Goal: Transaction & Acquisition: Purchase product/service

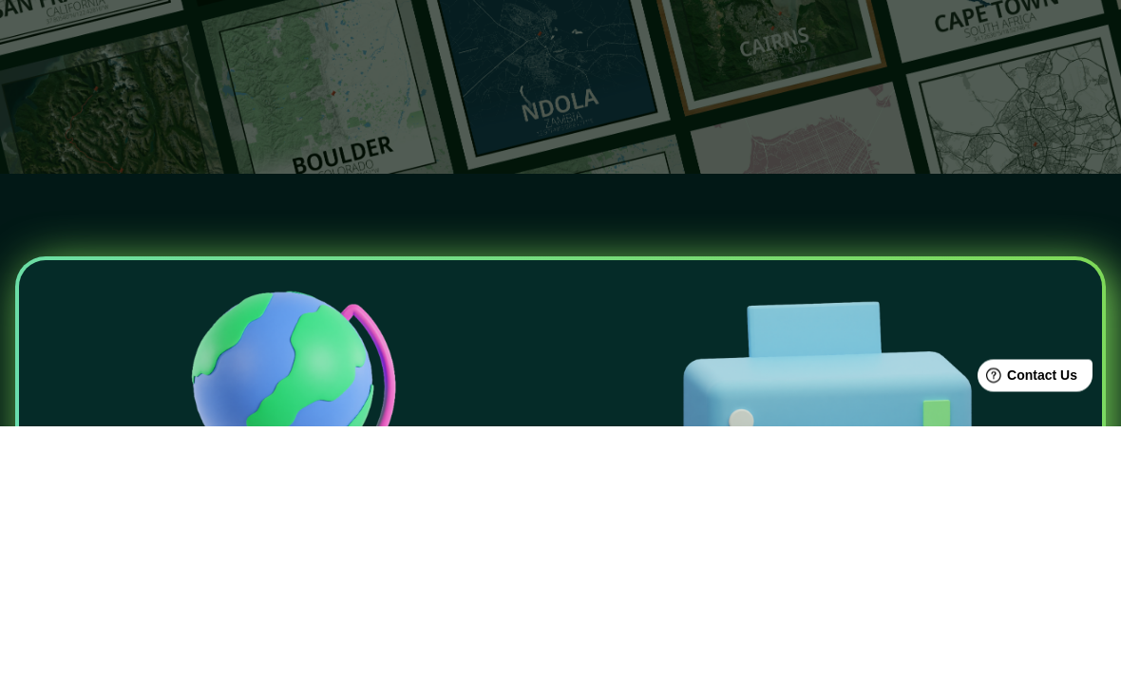
type input "Las estaciones [GEOGRAPHIC_DATA] ver"
click at [655, 137] on button "button" at bounding box center [638, 140] width 38 height 38
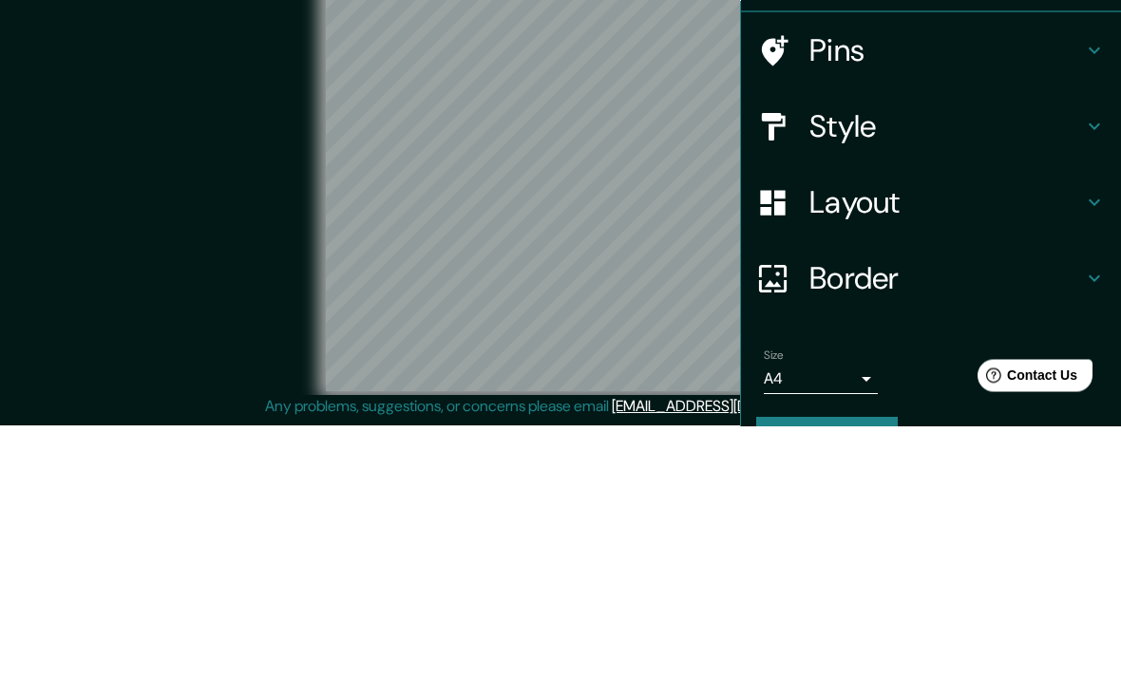
scroll to position [78, 0]
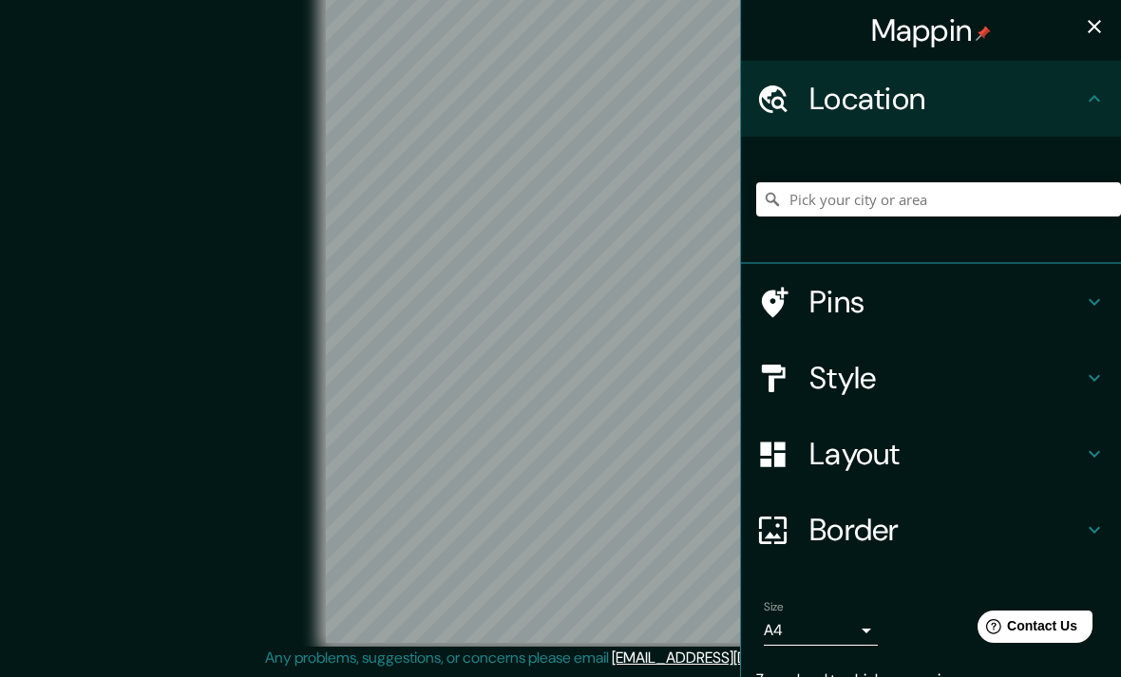
click at [1086, 20] on icon "button" at bounding box center [1094, 26] width 23 height 23
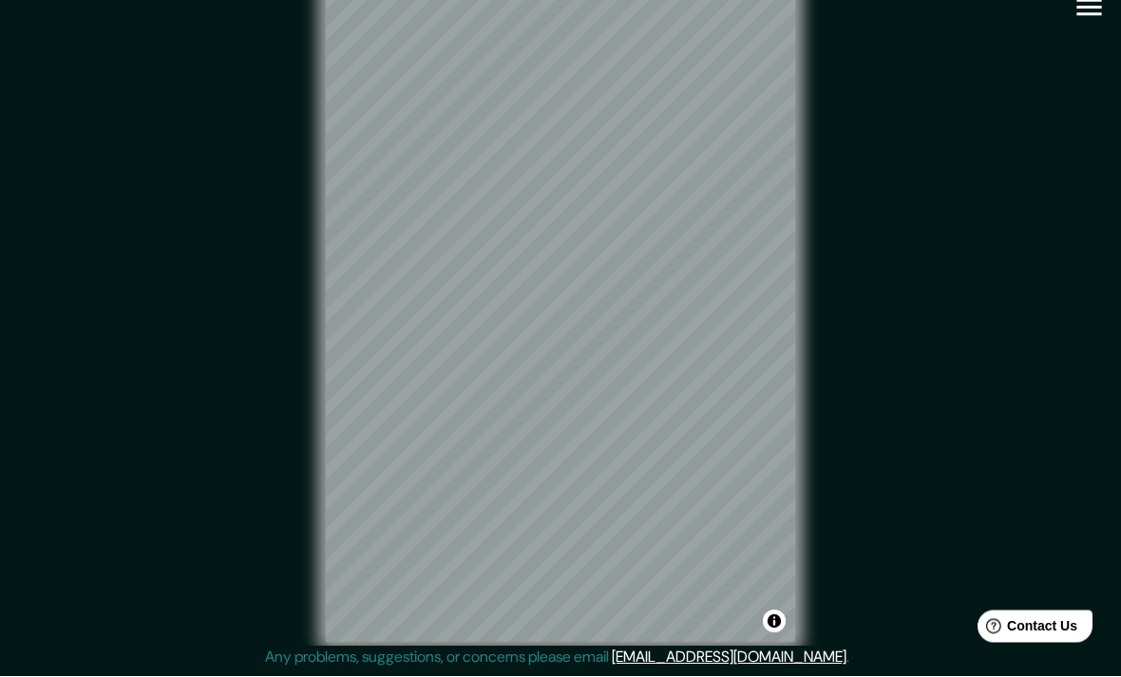
scroll to position [0, 0]
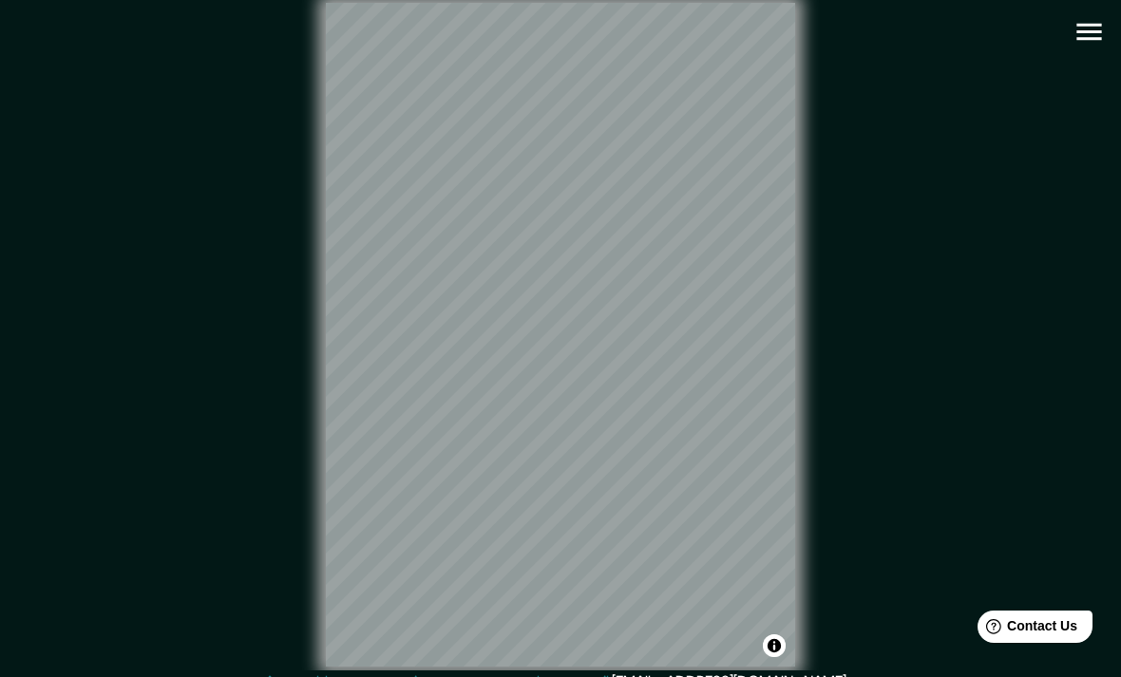
click at [958, 308] on div "© Mapbox © OpenStreetMap Improve this map" at bounding box center [560, 335] width 1009 height 610
click at [158, 395] on div "© Mapbox © OpenStreetMap Improve this map" at bounding box center [560, 335] width 1009 height 610
click at [940, 355] on div "© Mapbox © OpenStreetMap Improve this map" at bounding box center [560, 335] width 1009 height 610
click at [932, 355] on div "© Mapbox © OpenStreetMap Improve this map" at bounding box center [560, 335] width 1009 height 610
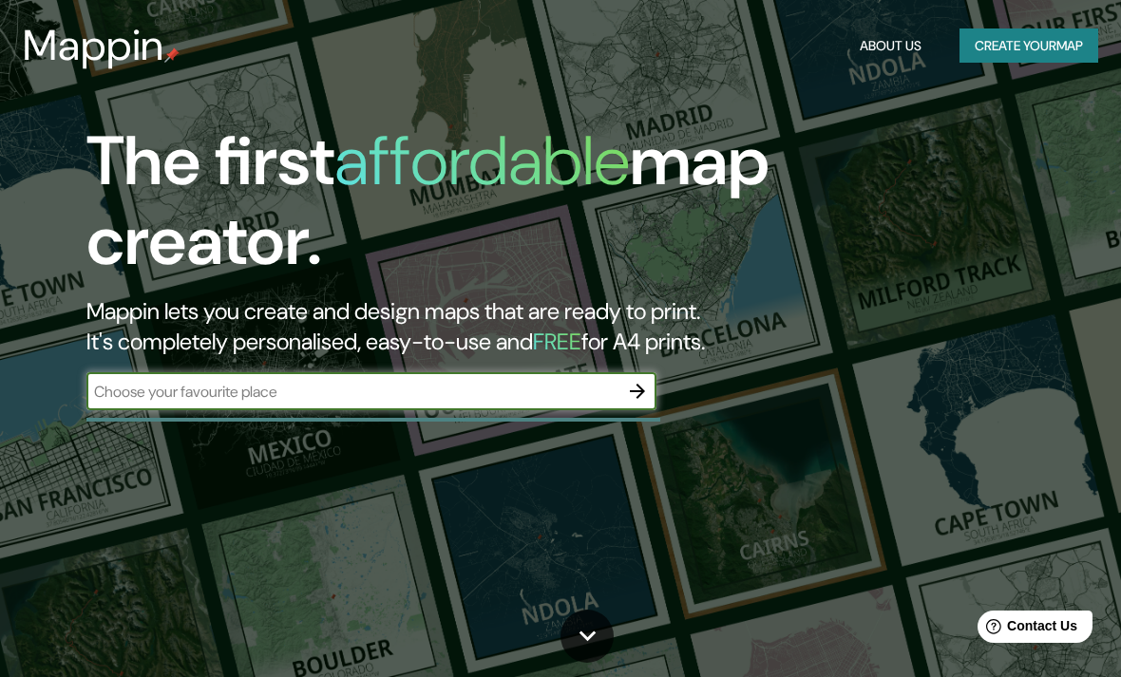
scroll to position [252, 0]
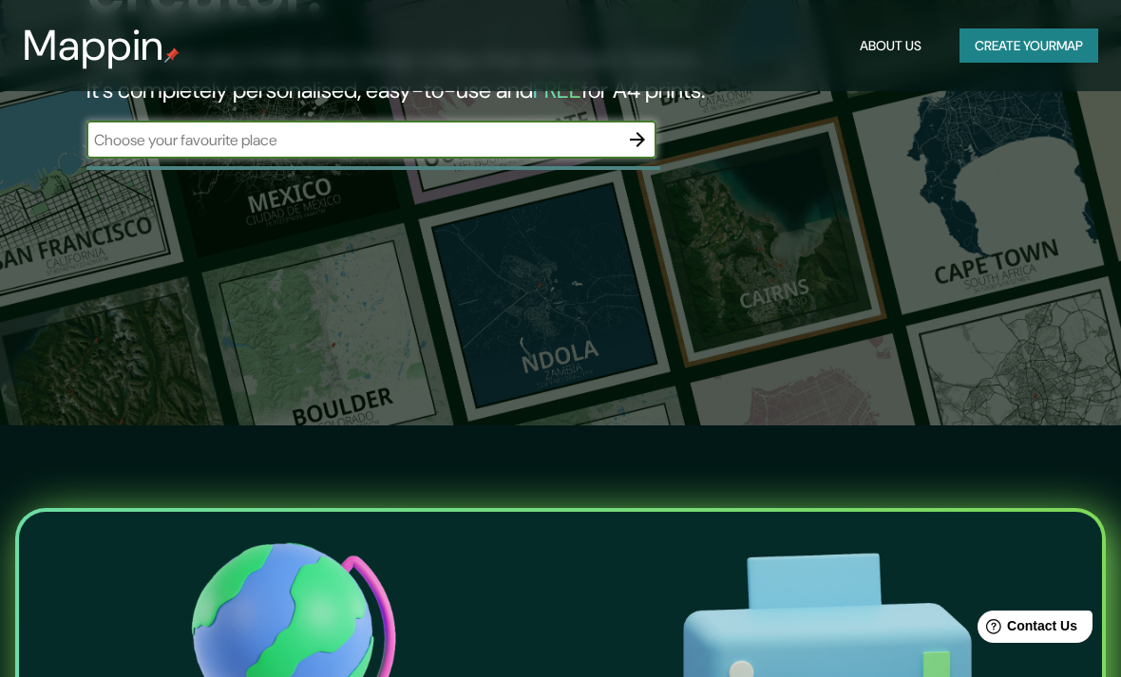
click at [496, 143] on input "text" at bounding box center [352, 140] width 532 height 22
type input "A"
type input "Córdoba [GEOGRAPHIC_DATA]"
click at [612, 147] on input "Córdoba [GEOGRAPHIC_DATA]" at bounding box center [352, 140] width 532 height 22
click at [647, 136] on icon "button" at bounding box center [637, 139] width 23 height 23
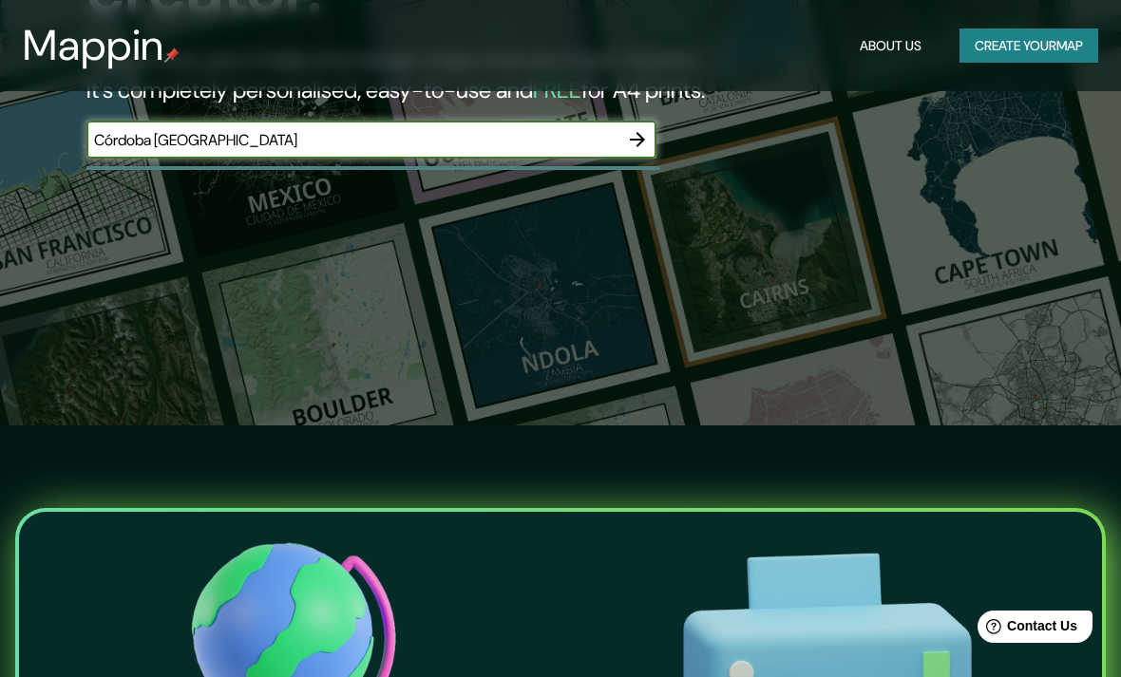
scroll to position [78, 0]
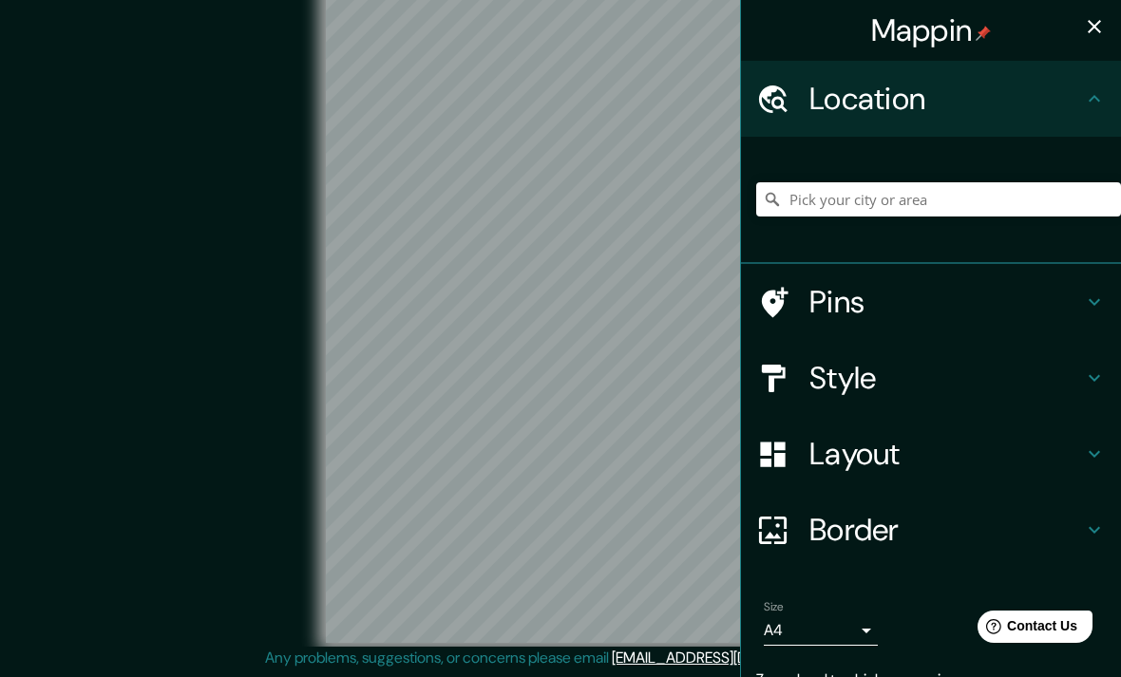
click at [1097, 29] on icon "button" at bounding box center [1094, 26] width 13 height 13
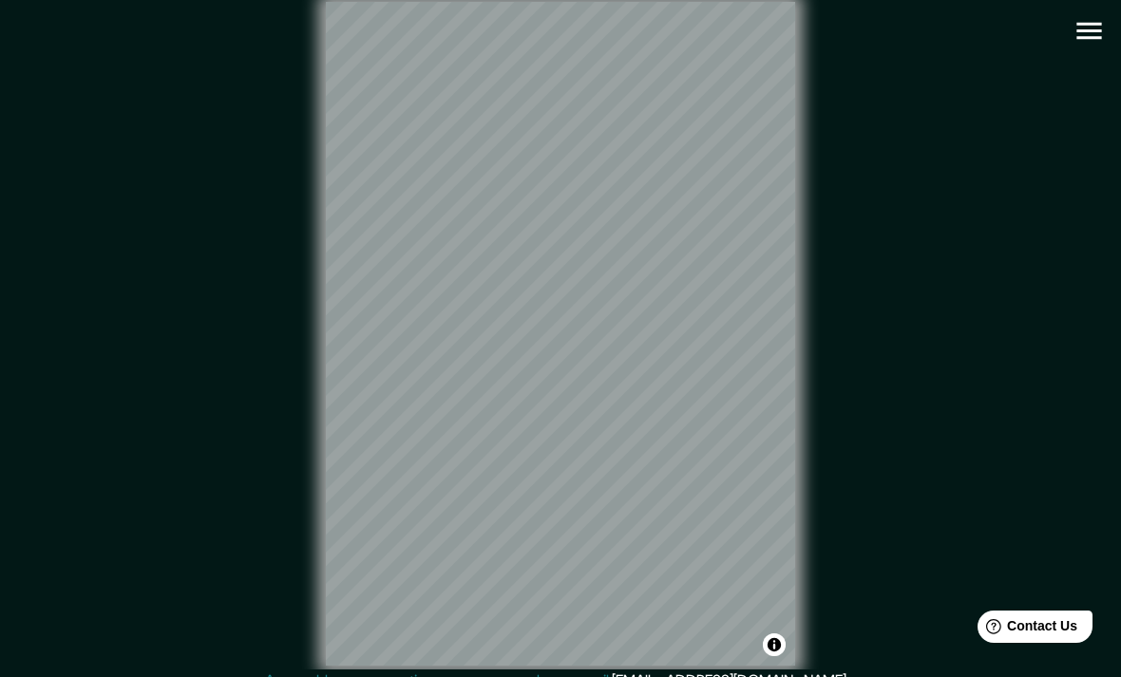
scroll to position [0, 0]
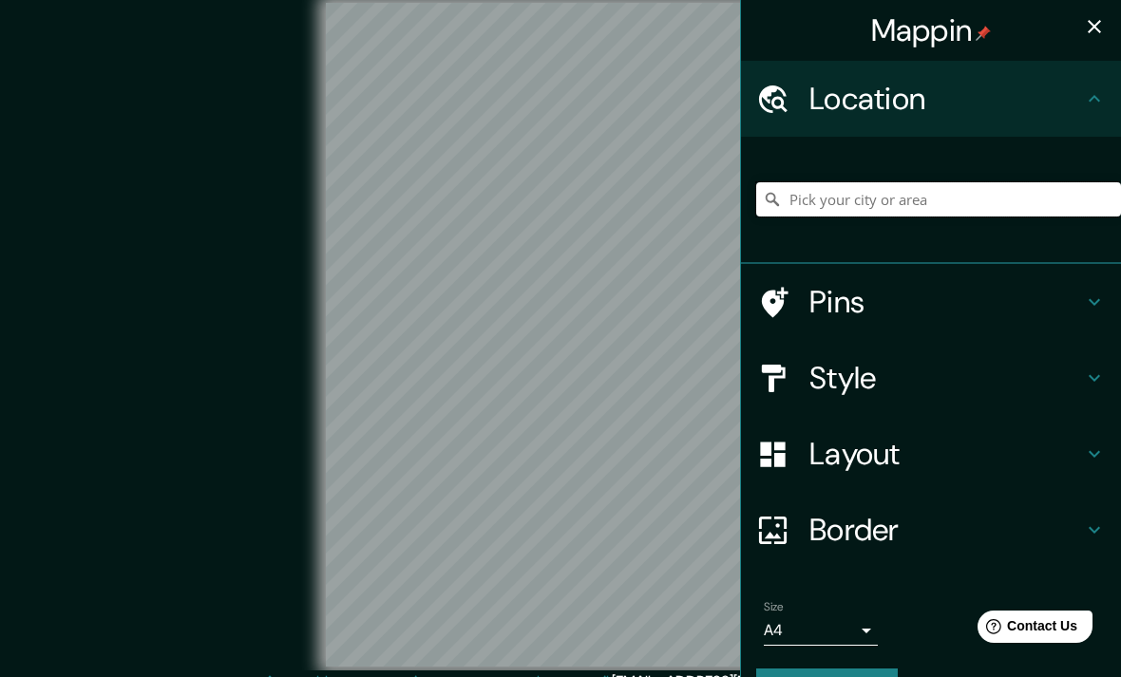
click at [982, 200] on input "Pick your city or area" at bounding box center [938, 199] width 365 height 34
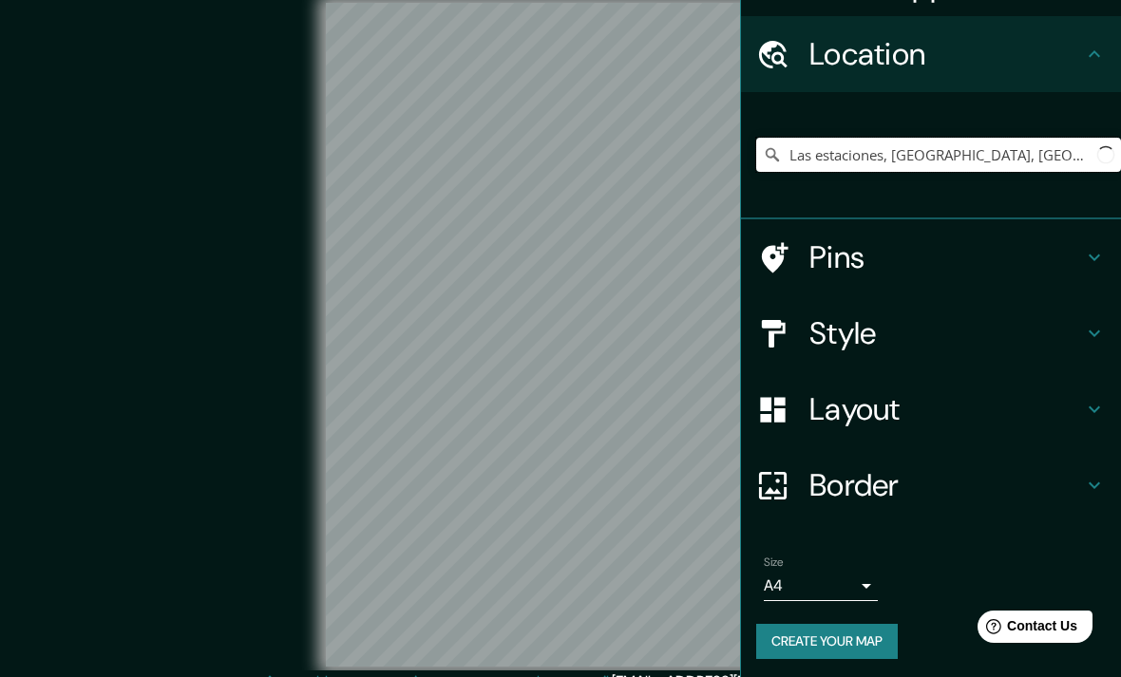
scroll to position [44, 1]
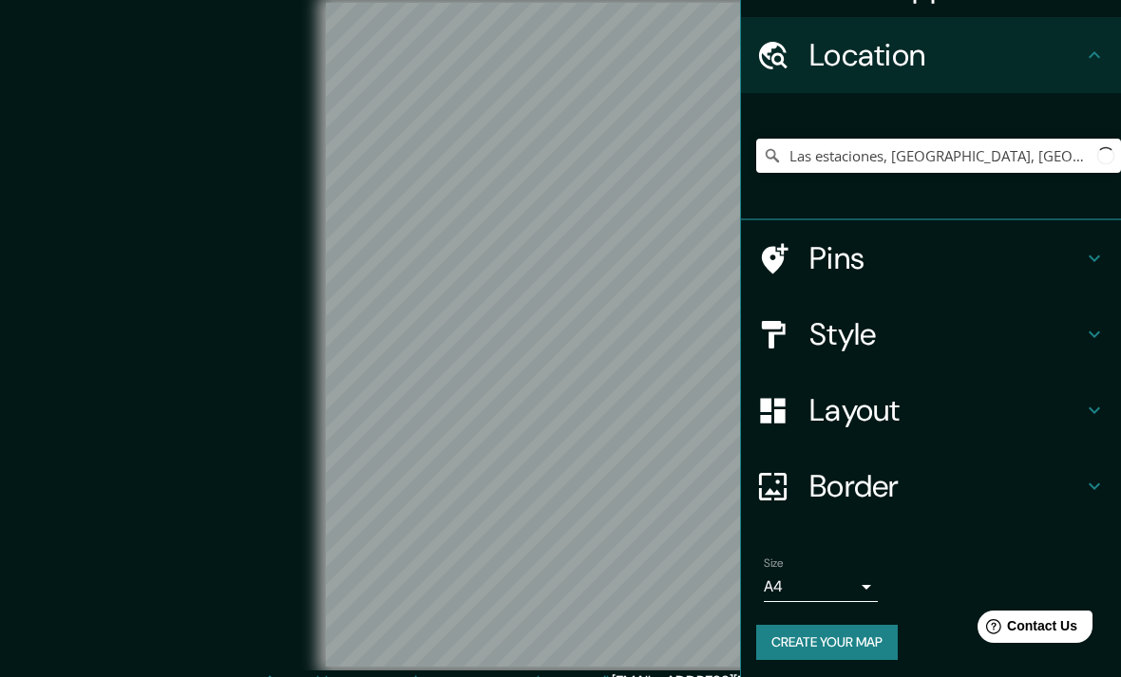
click at [1099, 53] on icon at bounding box center [1094, 55] width 23 height 23
click at [843, 652] on button "Create your map" at bounding box center [826, 642] width 142 height 35
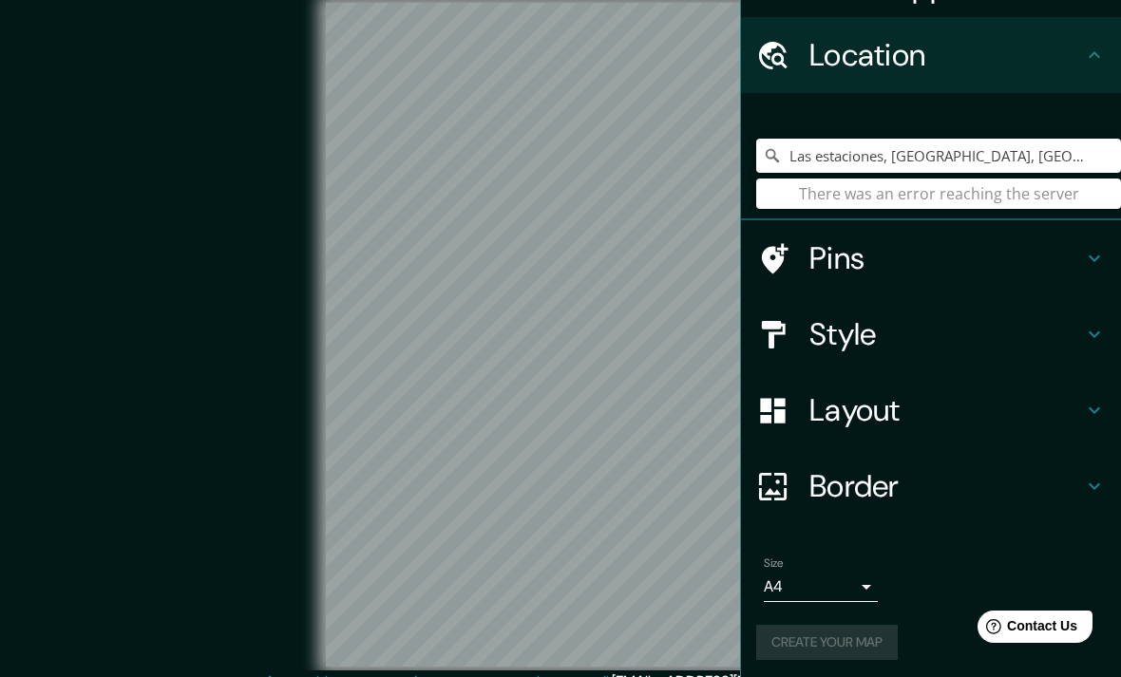
scroll to position [44, 0]
click at [1080, 150] on input "Las estaciones, Córdoba, Veracruz" at bounding box center [938, 156] width 365 height 34
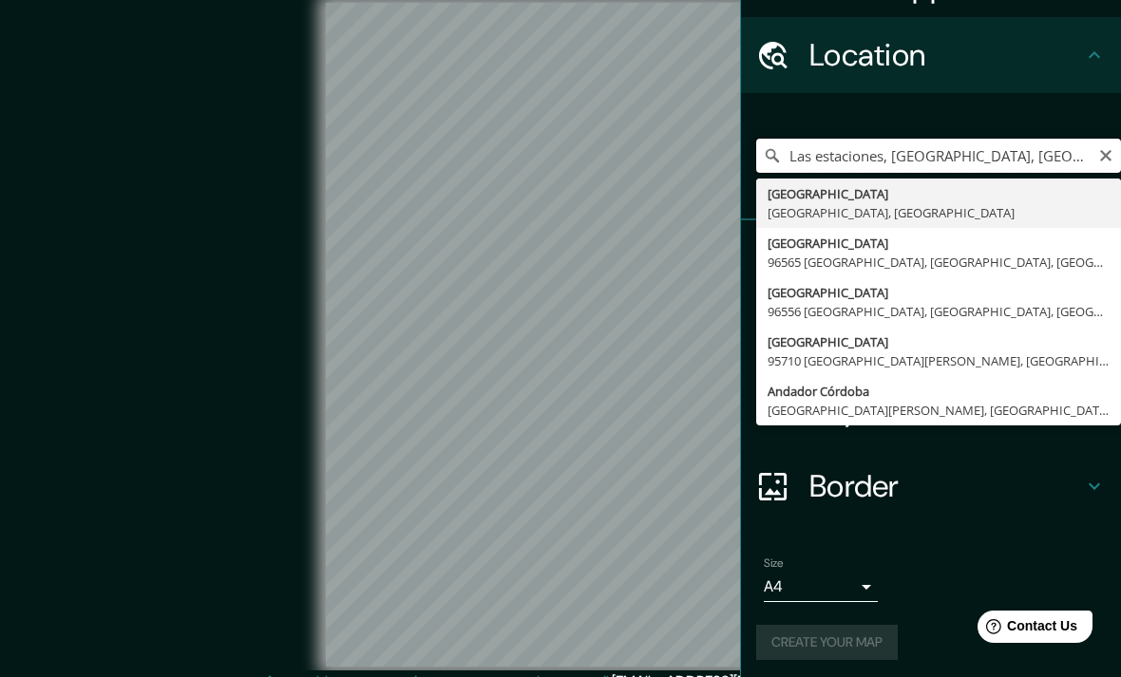
click at [910, 161] on input "Las estaciones, Córdoba, Veracru" at bounding box center [938, 156] width 365 height 34
click at [910, 160] on input "Las estaciones, Córdoba, Veracru" at bounding box center [938, 156] width 365 height 34
click at [1025, 165] on input "Las estaciones, Córdoba, Veracru" at bounding box center [938, 156] width 365 height 34
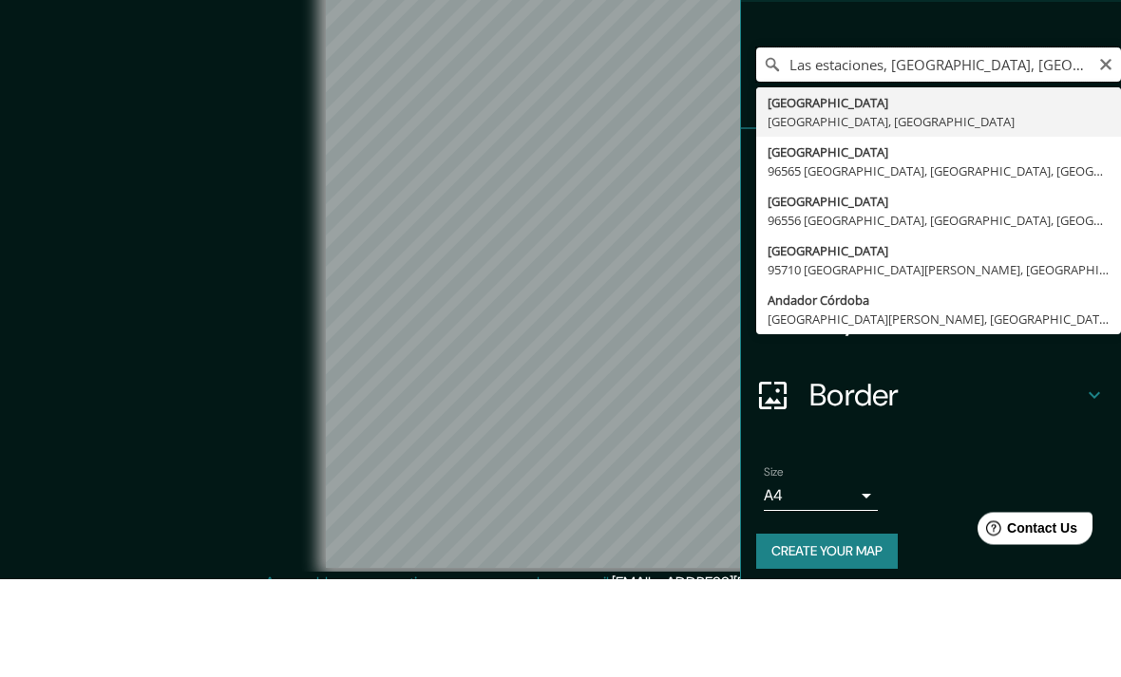
scroll to position [35, 0]
type input "Córdoba, Estado de Veracruz, México"
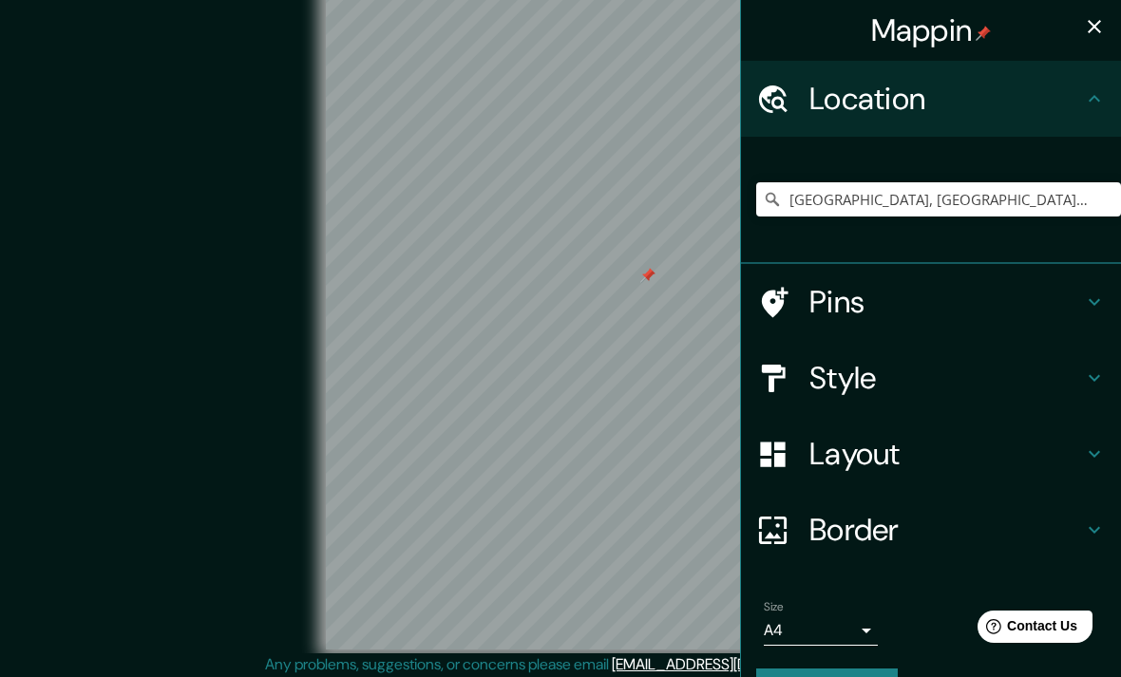
scroll to position [78, 0]
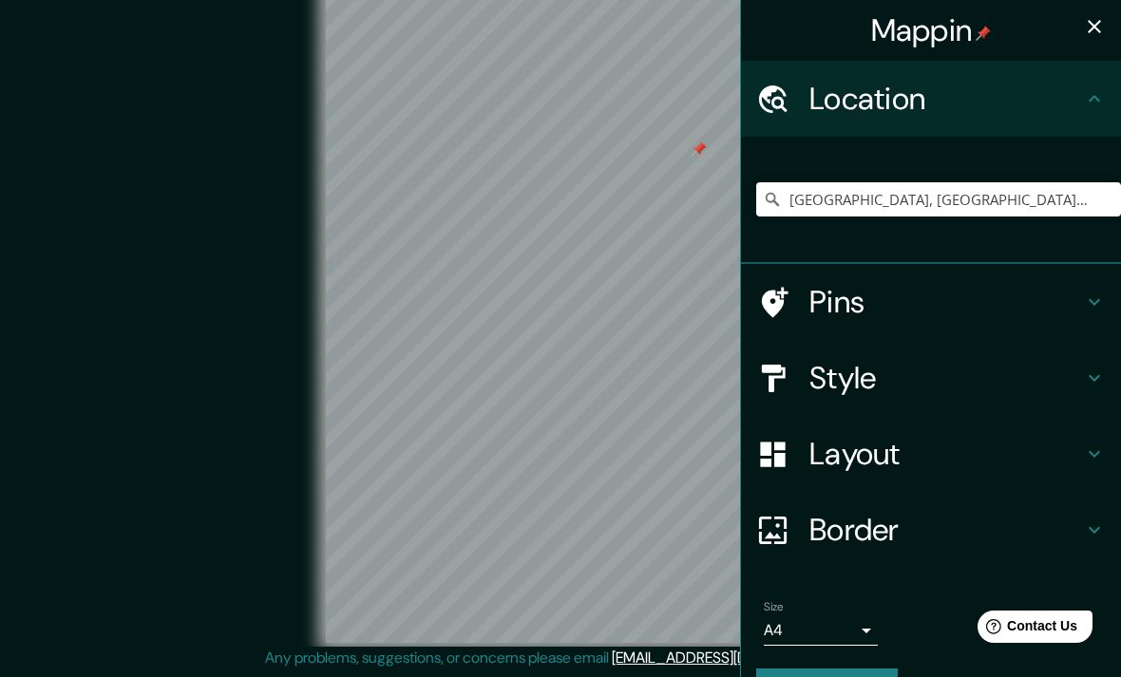
click at [699, 142] on div at bounding box center [699, 149] width 15 height 15
click at [889, 277] on div "Pins" at bounding box center [931, 302] width 380 height 76
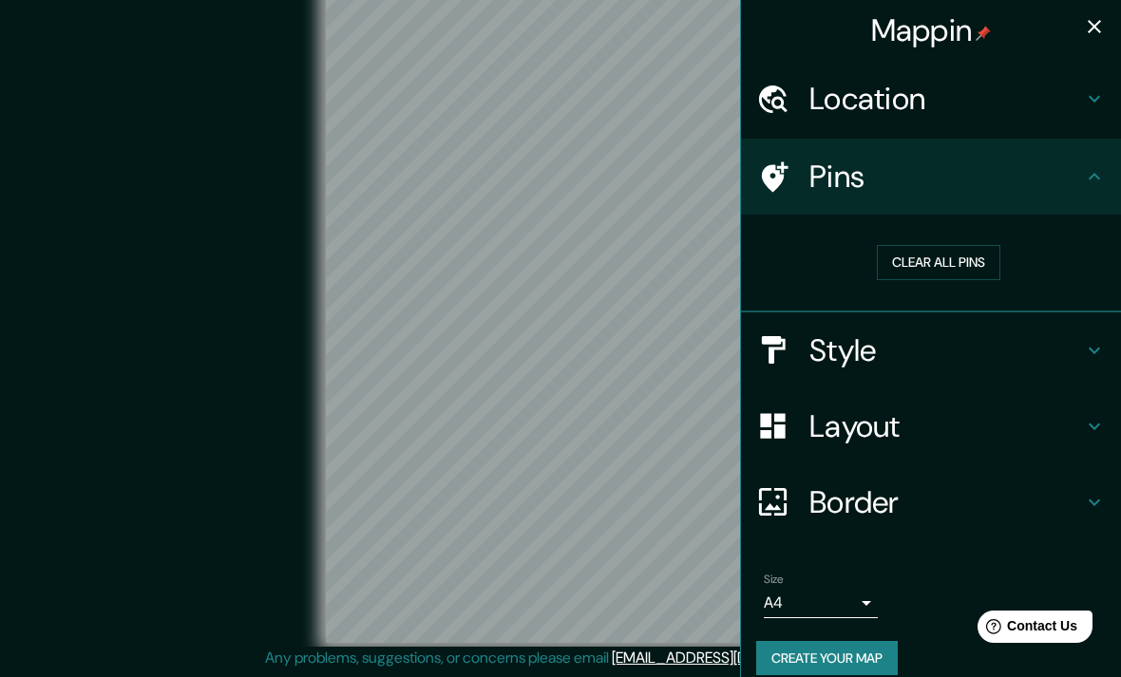
click at [882, 173] on h4 "Pins" at bounding box center [947, 177] width 274 height 38
click at [562, 320] on div at bounding box center [557, 327] width 15 height 15
click at [559, 317] on div at bounding box center [555, 324] width 15 height 15
click at [556, 318] on div at bounding box center [550, 325] width 15 height 15
click at [871, 648] on button "Create your map" at bounding box center [827, 658] width 142 height 35
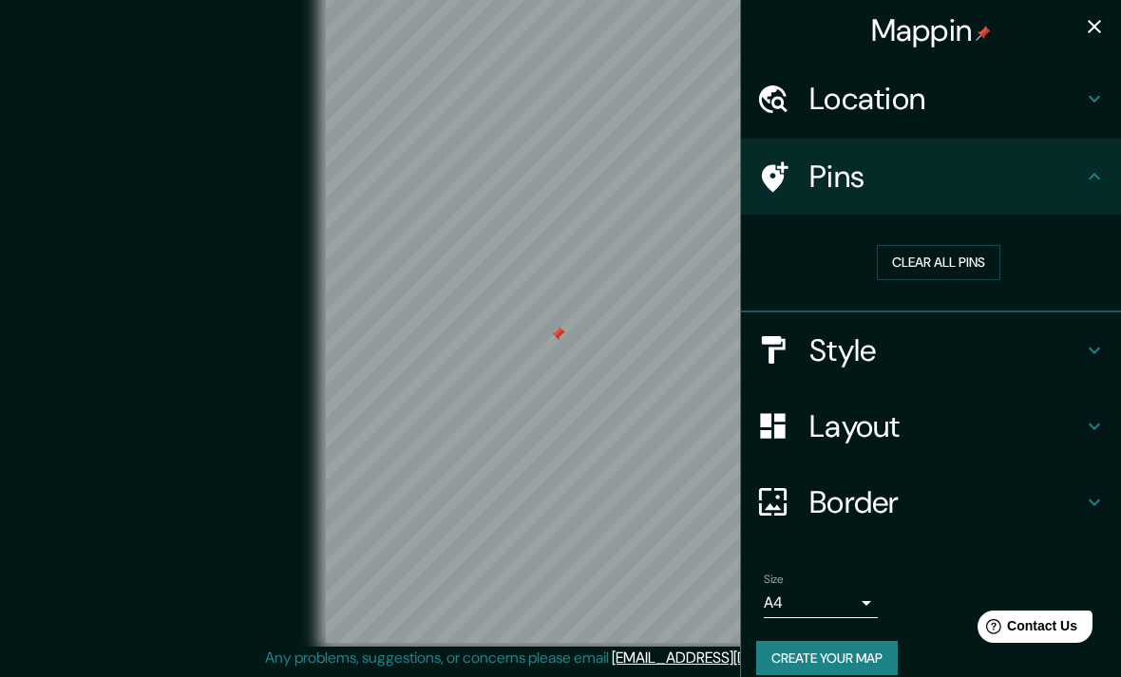
click at [878, 654] on button "Create your map" at bounding box center [827, 658] width 142 height 35
click at [883, 653] on button "Create your map" at bounding box center [827, 658] width 142 height 35
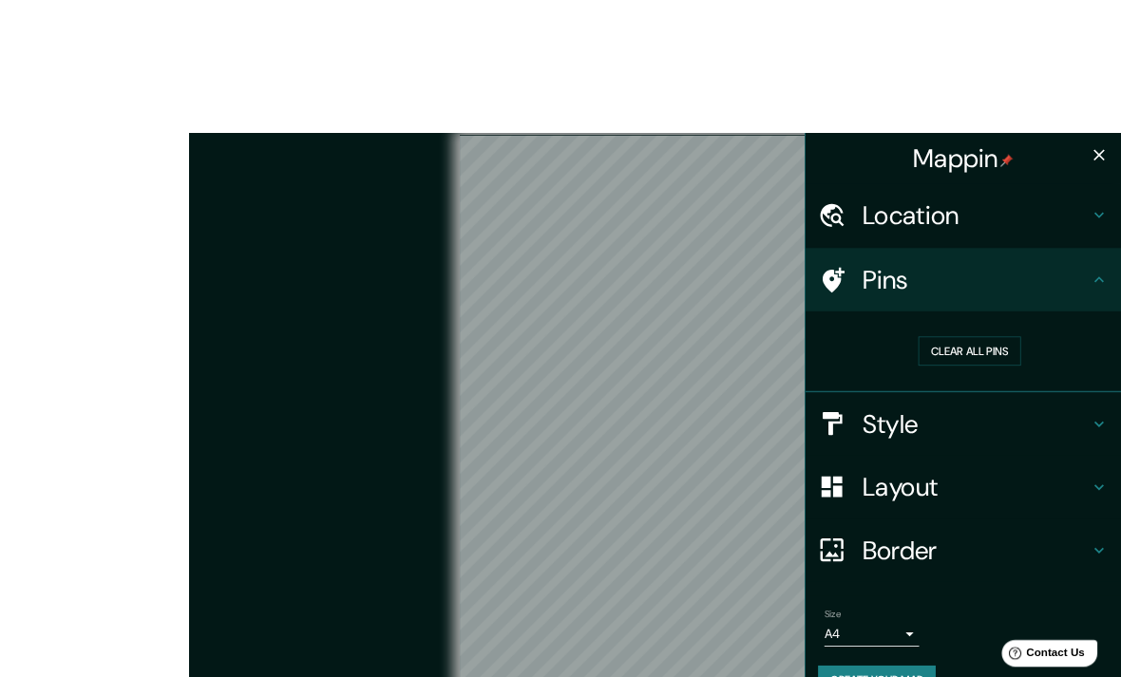
scroll to position [3, 0]
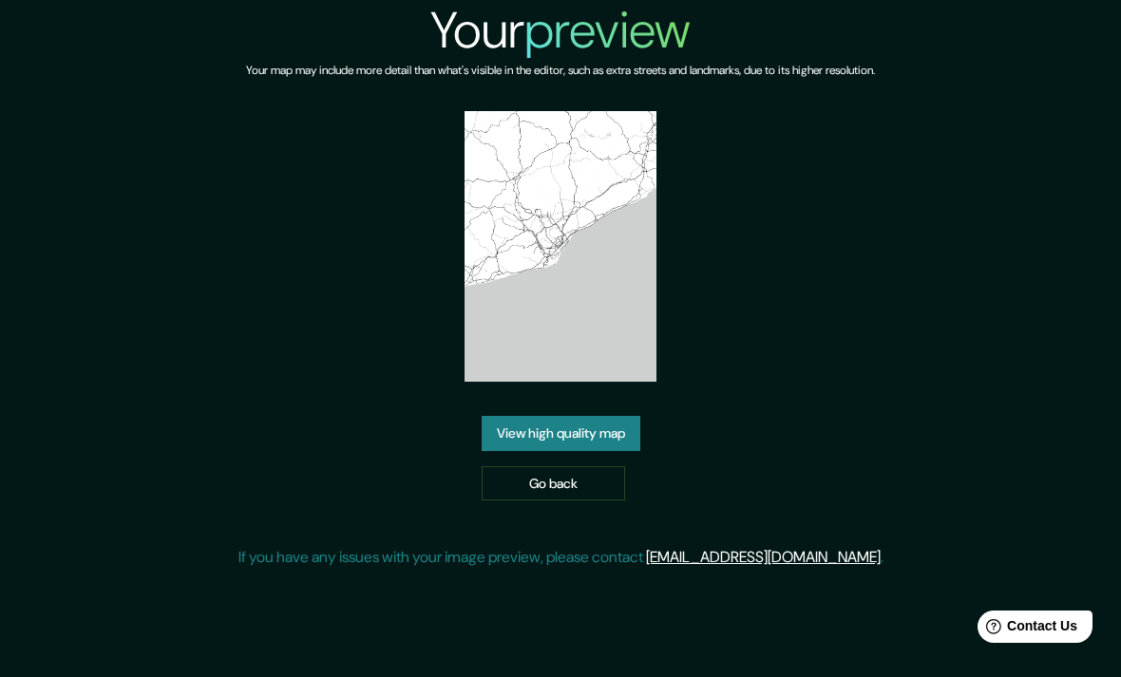
click at [963, 315] on div "Your preview Your map may include more detail than what's visible in the editor…" at bounding box center [560, 292] width 1121 height 584
